Goal: Navigation & Orientation: Understand site structure

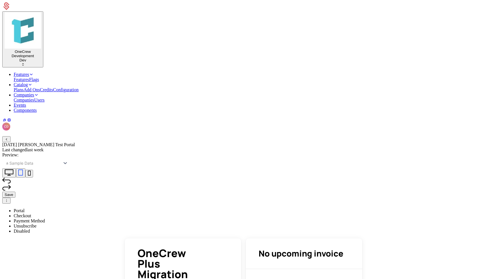
click at [8, 138] on icon "button" at bounding box center [7, 140] width 4 height 4
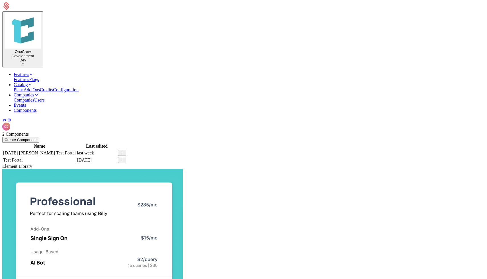
click at [24, 87] on link "Plans" at bounding box center [19, 89] width 10 height 5
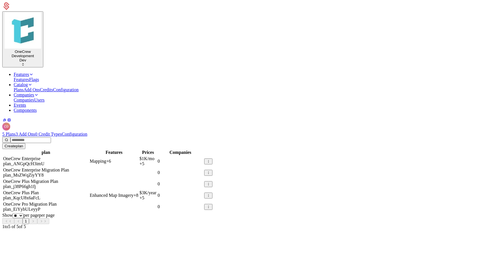
click at [40, 87] on link "Add Ons" at bounding box center [32, 89] width 16 height 5
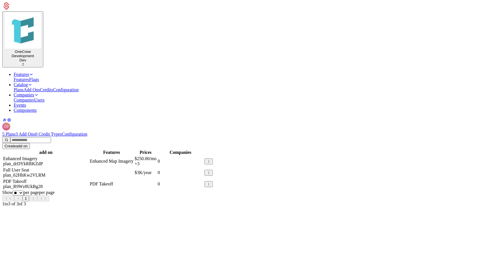
click at [119, 132] on div "5 Plans 3 Add Ons 0 Credit Types Configuration Create add on add on Features Pr…" at bounding box center [243, 169] width 482 height 75
click at [146, 132] on div "5 Plans 3 Add Ons 0 Credit Types Configuration Create add on add on Features Pr…" at bounding box center [243, 169] width 482 height 75
click at [34, 132] on div "5 Plans 3 Add Ons 0 Credit Types Configuration Create add on add on Features Pr…" at bounding box center [243, 169] width 482 height 75
